Goal: Transaction & Acquisition: Purchase product/service

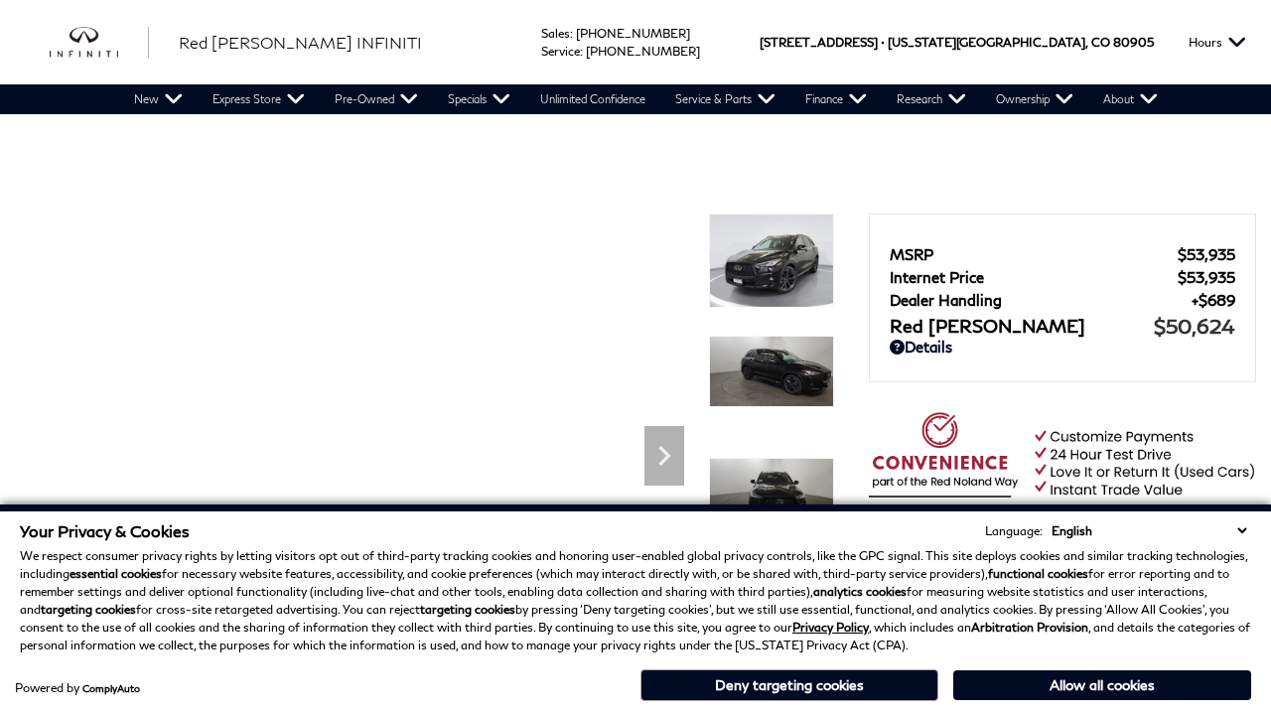
scroll to position [973, 0]
